Goal: Task Accomplishment & Management: Manage account settings

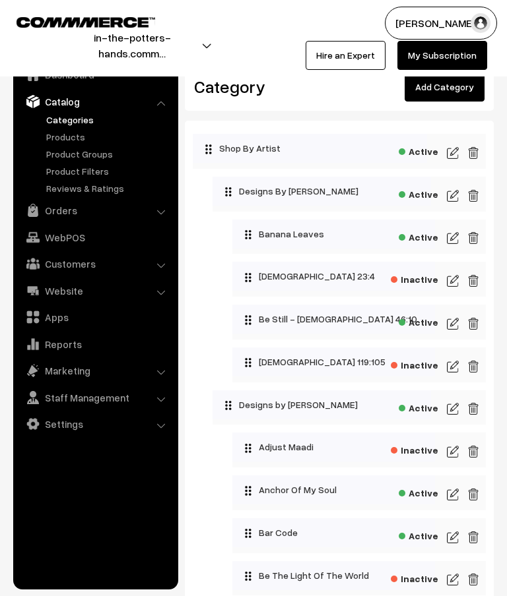
click at [455, 495] on img at bounding box center [453, 495] width 12 height 16
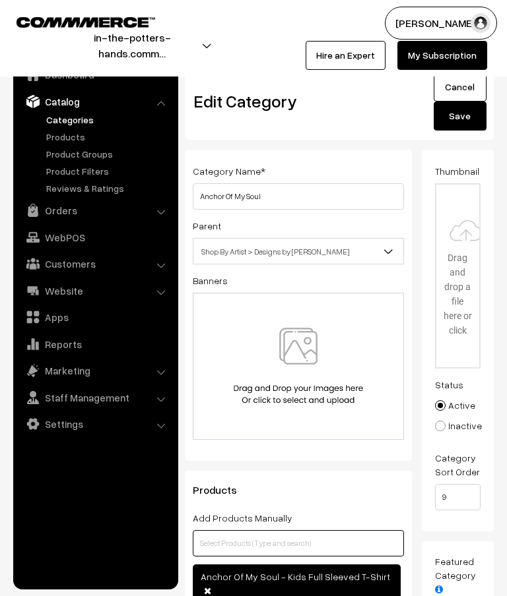
click at [310, 545] on input "text" at bounding box center [298, 543] width 211 height 26
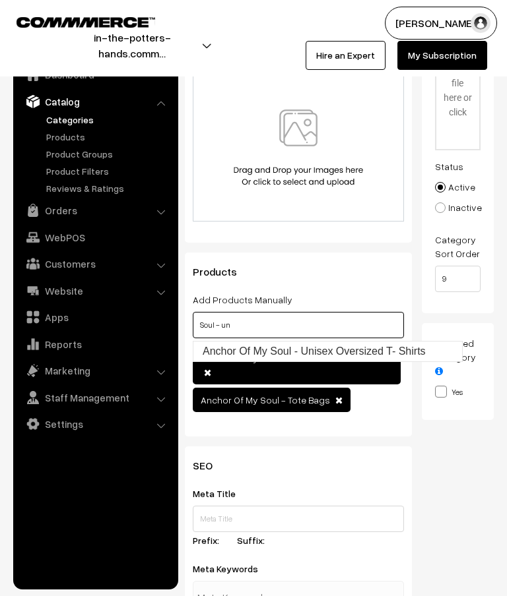
scroll to position [222, 0]
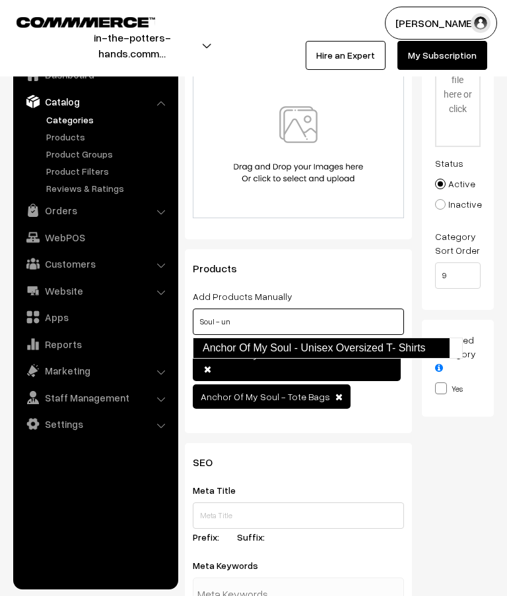
click at [393, 349] on link "Anchor Of My Soul - Unisex Oversized T- Shirts" at bounding box center [321, 348] width 257 height 21
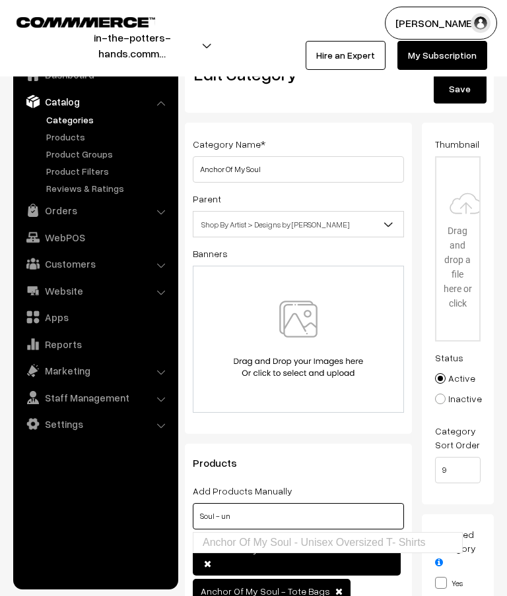
scroll to position [0, 0]
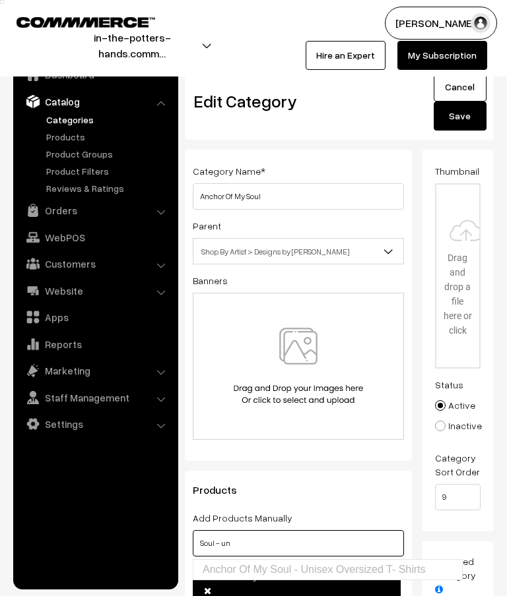
type input "Soul - un"
click at [461, 121] on button "Save" at bounding box center [459, 116] width 53 height 29
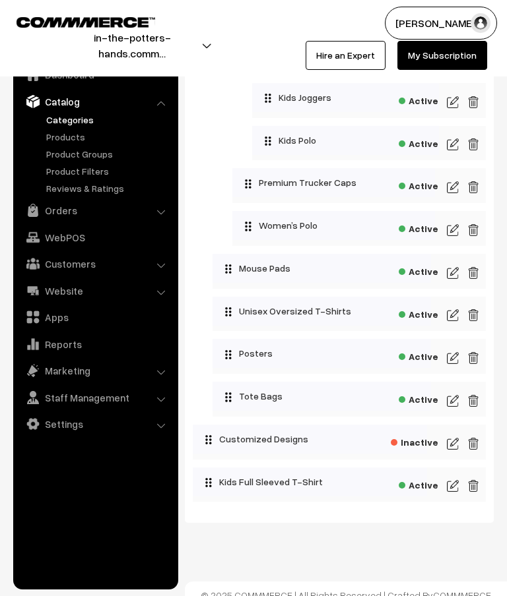
scroll to position [1995, 0]
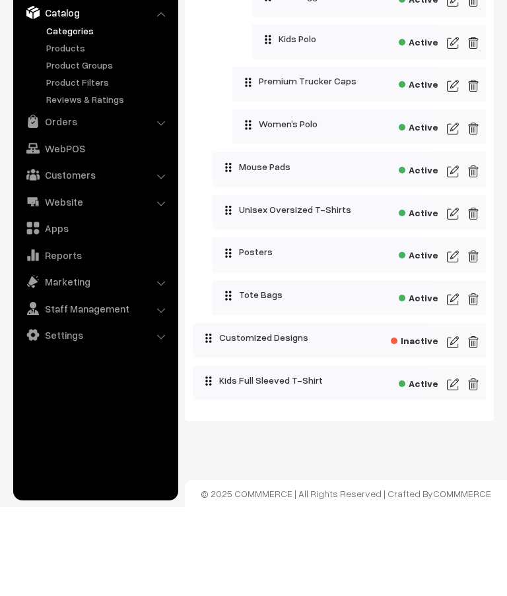
click at [451, 295] on img at bounding box center [453, 303] width 12 height 16
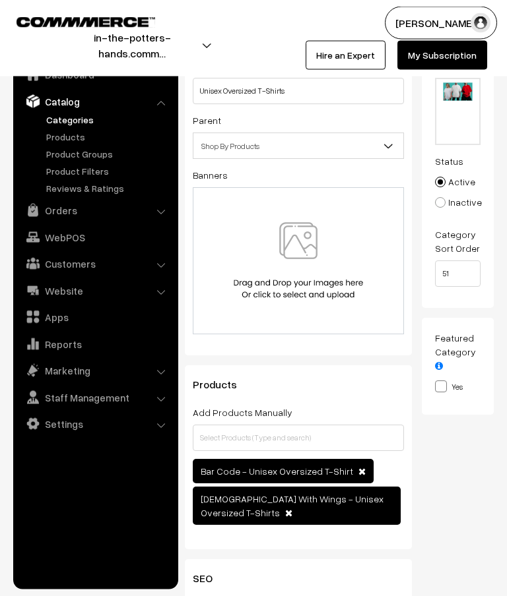
scroll to position [106, 0]
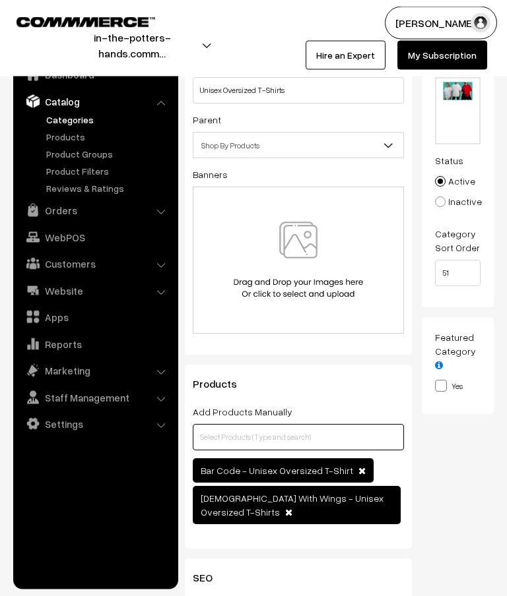
click at [345, 437] on input "text" at bounding box center [298, 438] width 211 height 26
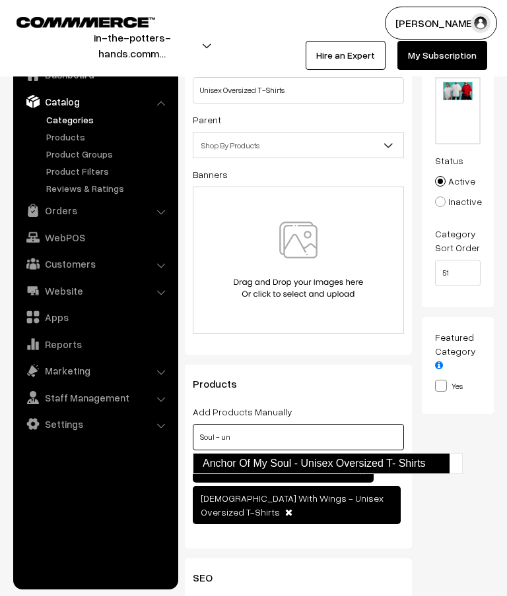
click at [265, 460] on link "Anchor Of My Soul - Unisex Oversized T- Shirts" at bounding box center [321, 463] width 257 height 21
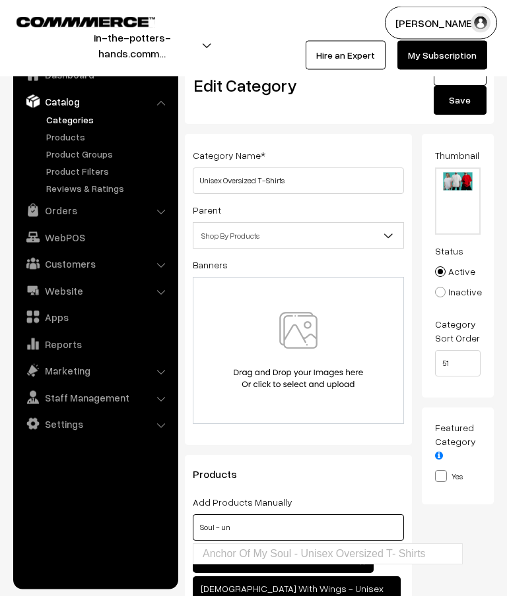
scroll to position [0, 0]
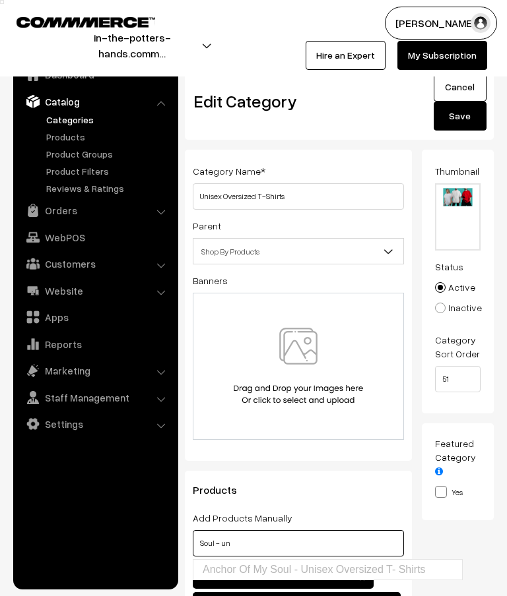
type input "Soul - un"
click at [466, 121] on button "Save" at bounding box center [459, 116] width 53 height 29
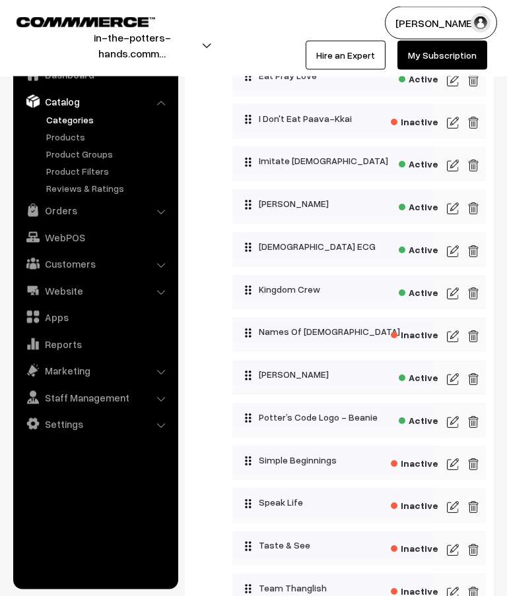
scroll to position [796, 0]
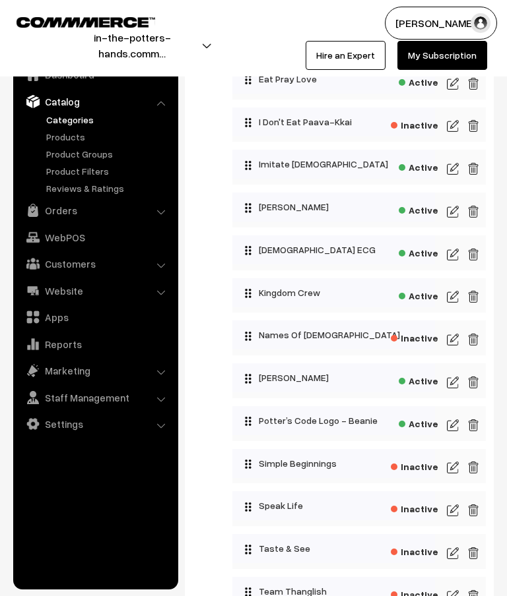
click at [451, 430] on img at bounding box center [453, 426] width 12 height 16
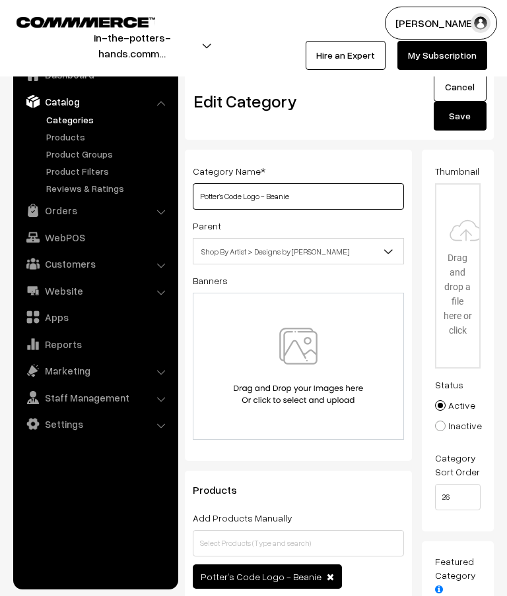
click at [315, 202] on input "Potter’s Code Logo - Beanie" at bounding box center [298, 196] width 211 height 26
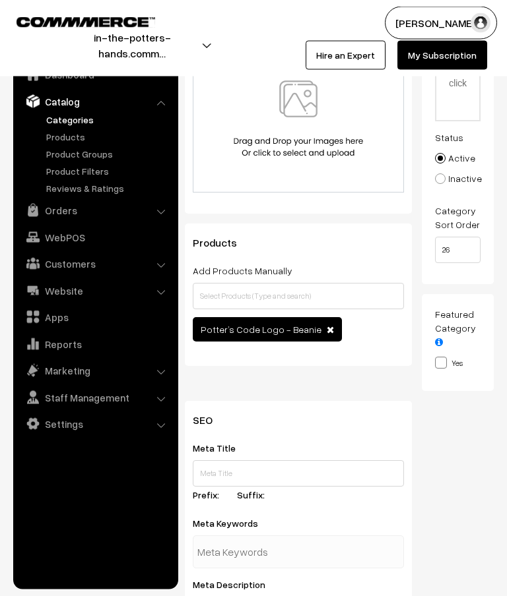
type input "Potter’s Code Logo"
click at [354, 297] on input "text" at bounding box center [298, 297] width 211 height 26
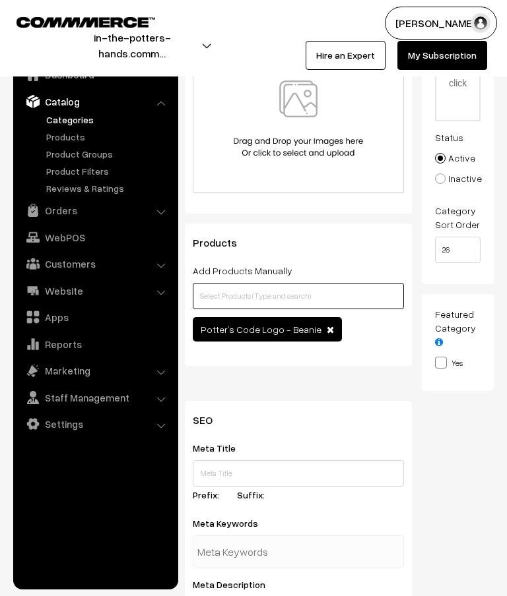
click at [337, 300] on input "text" at bounding box center [298, 296] width 211 height 26
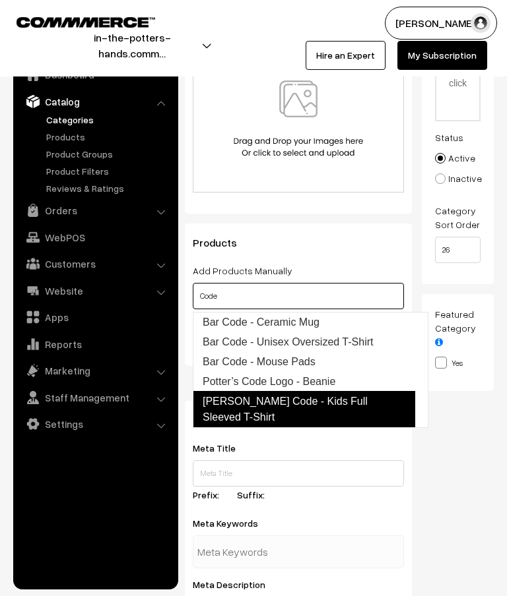
click at [391, 404] on link "Potter’s Code - Kids Full Sleeved T-Shirt" at bounding box center [304, 409] width 222 height 37
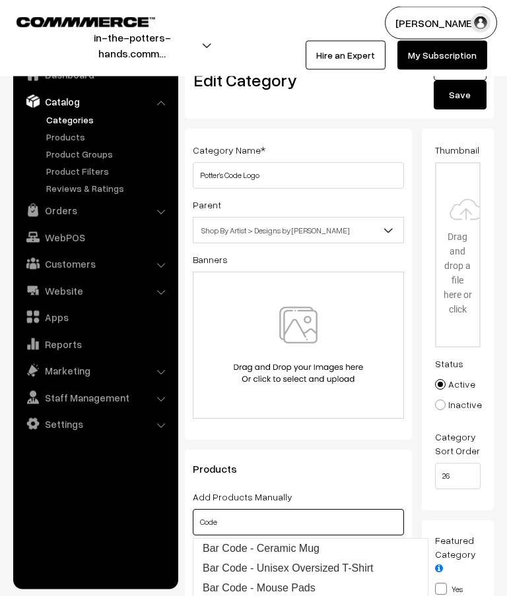
scroll to position [0, 0]
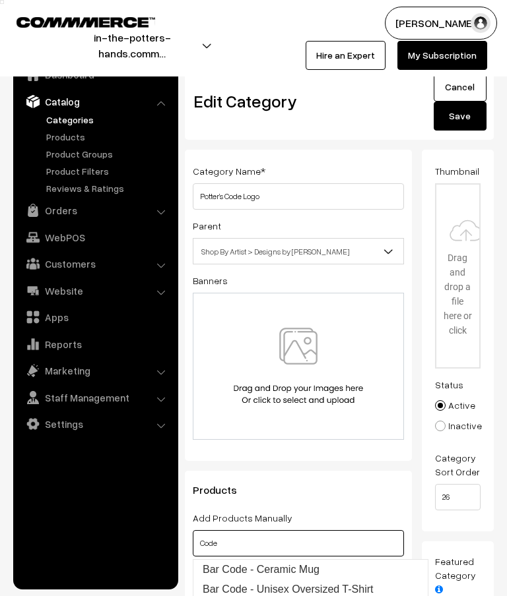
type input "Code"
click at [461, 121] on button "Save" at bounding box center [459, 116] width 53 height 29
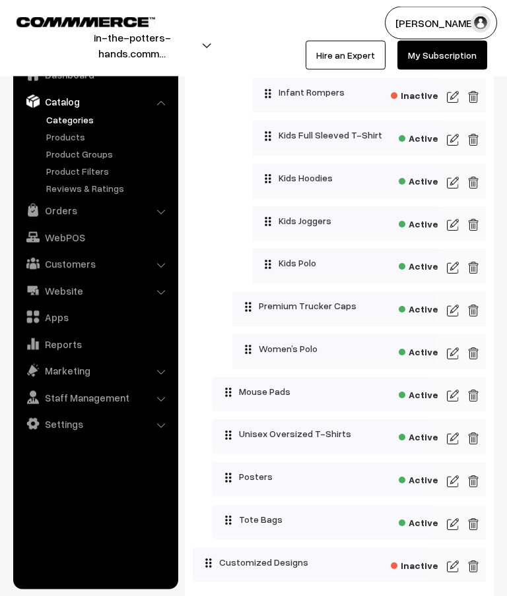
scroll to position [1882, 0]
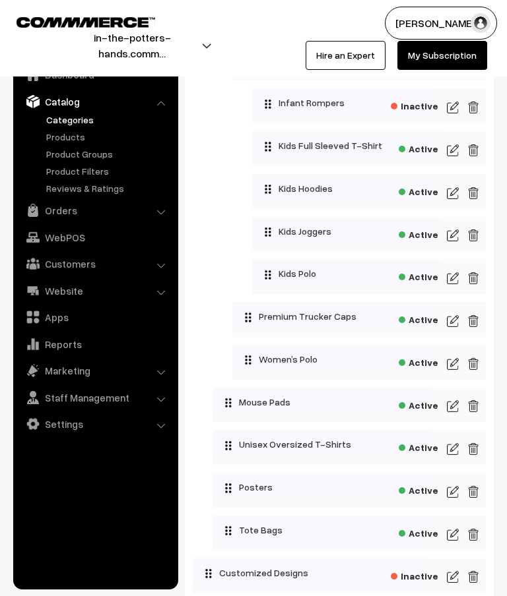
click at [455, 158] on img at bounding box center [453, 151] width 12 height 16
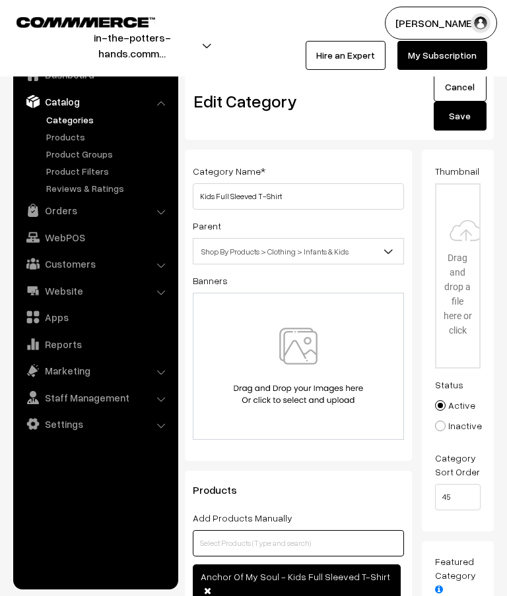
click at [288, 546] on input "text" at bounding box center [298, 543] width 211 height 26
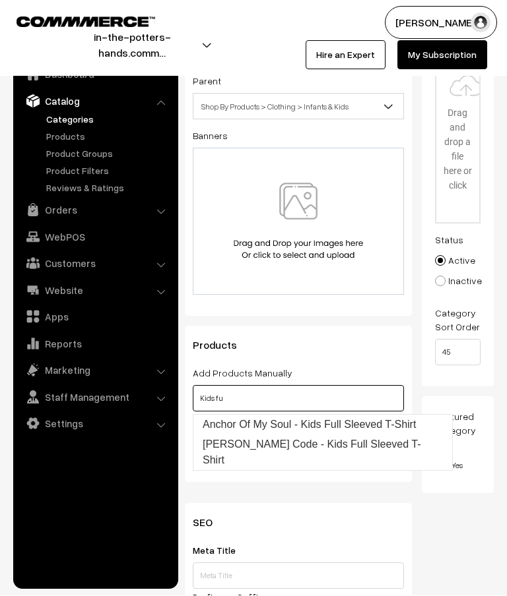
scroll to position [145, 0]
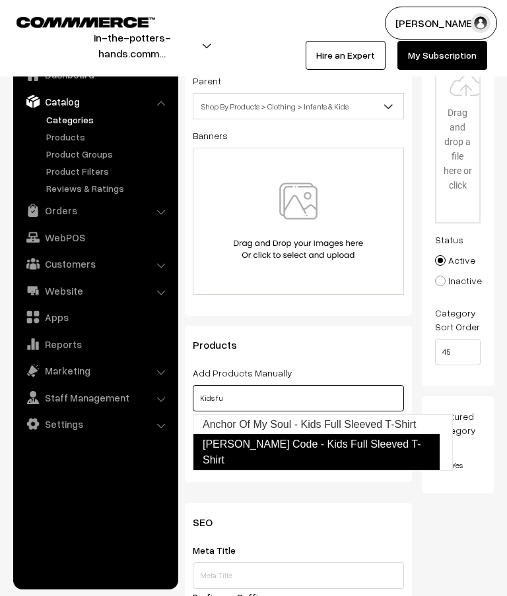
click at [253, 447] on link "Potter’s Code - Kids Full Sleeved T-Shirt" at bounding box center [316, 452] width 247 height 37
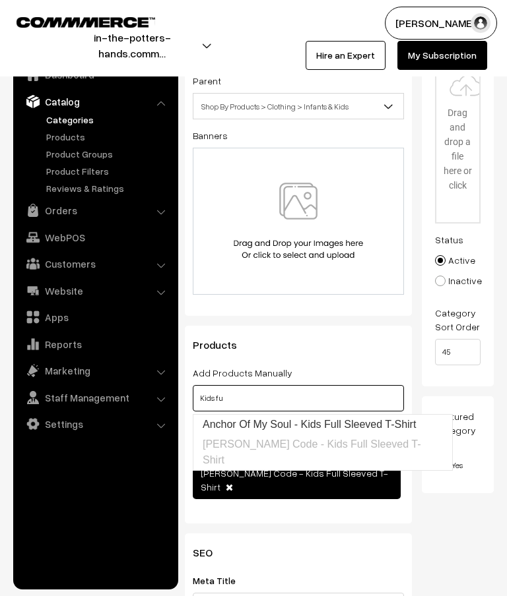
type input "Kids fu"
click at [395, 366] on div "Products Add Products Manually Kids fu Anchor Of My Soul - Kids Full Sleeved T-…" at bounding box center [298, 425] width 227 height 198
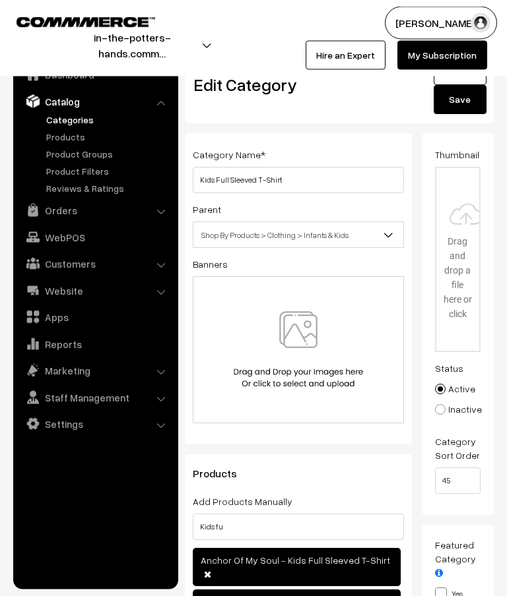
scroll to position [0, 0]
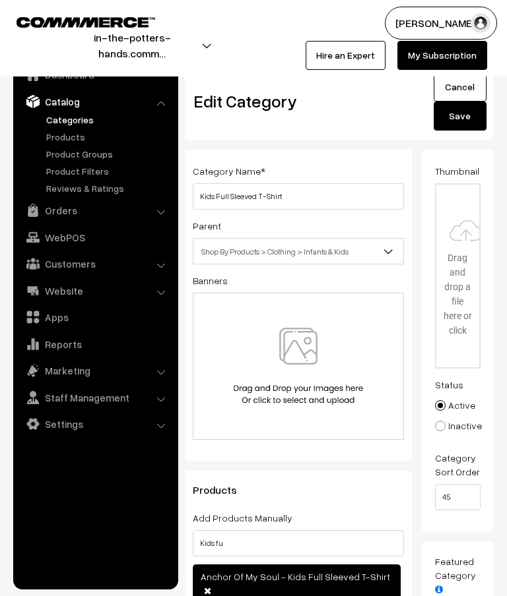
click at [458, 116] on button "Save" at bounding box center [459, 116] width 53 height 29
